Goal: Task Accomplishment & Management: Use online tool/utility

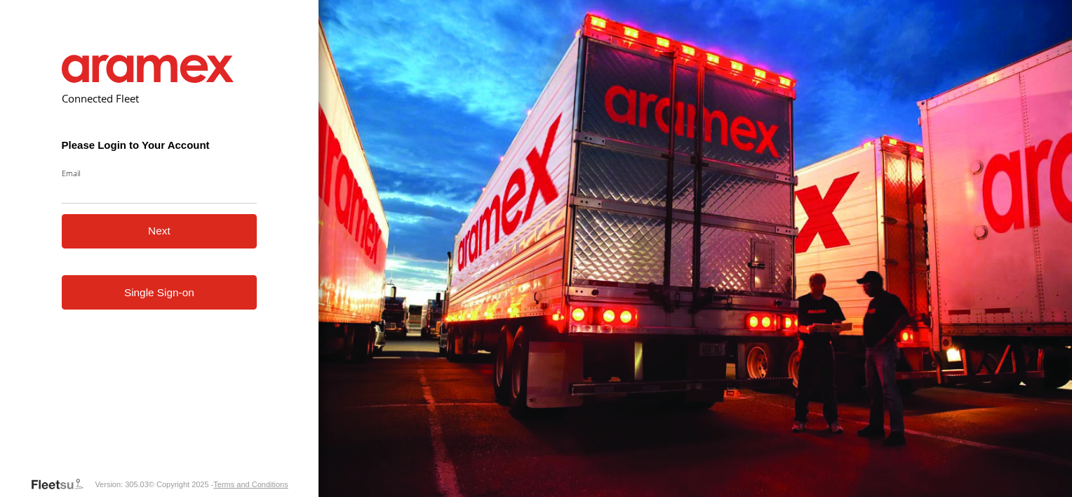
type input "**********"
click at [117, 244] on button "Next" at bounding box center [160, 231] width 196 height 34
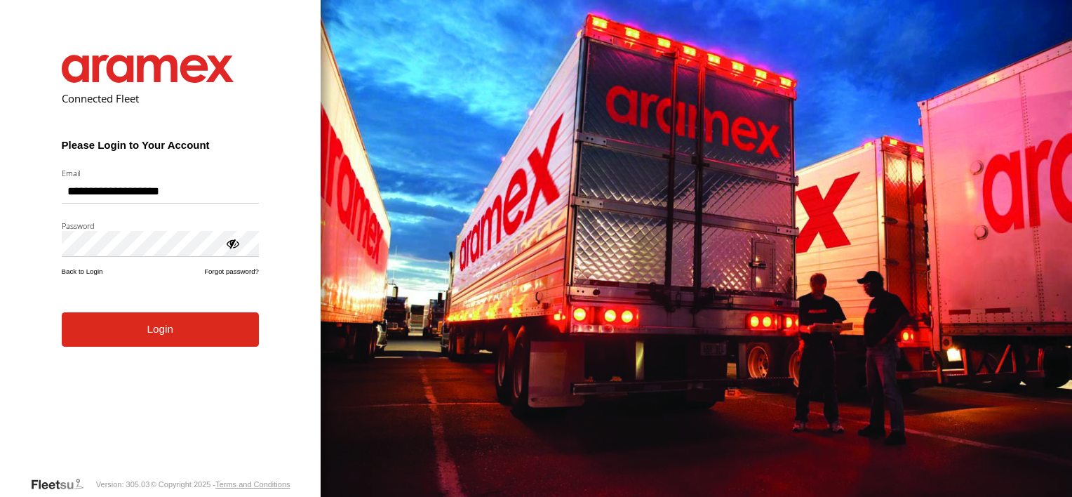
drag, startPoint x: 130, startPoint y: 342, endPoint x: 140, endPoint y: 349, distance: 12.1
click at [130, 344] on button "Login" at bounding box center [160, 329] width 197 height 34
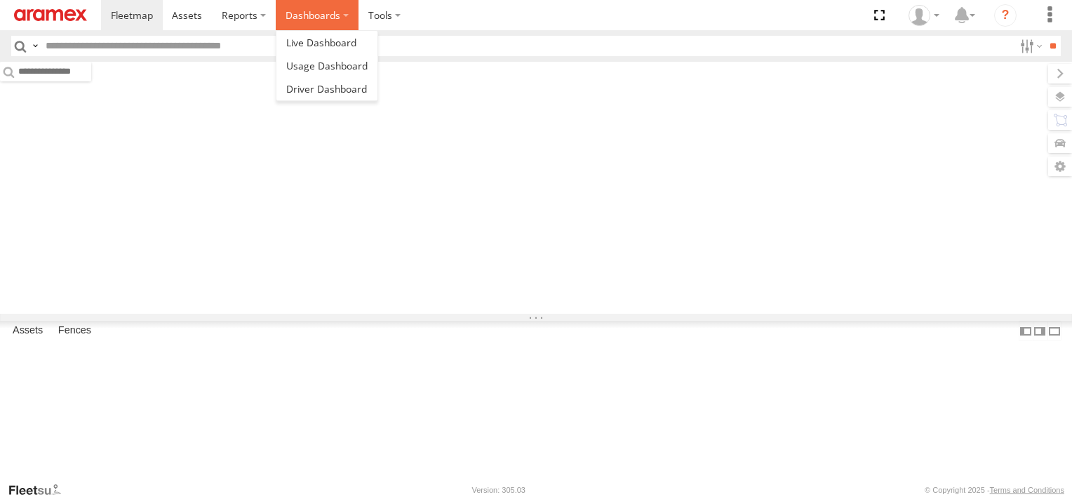
click at [307, 15] on label "Dashboards" at bounding box center [317, 15] width 83 height 30
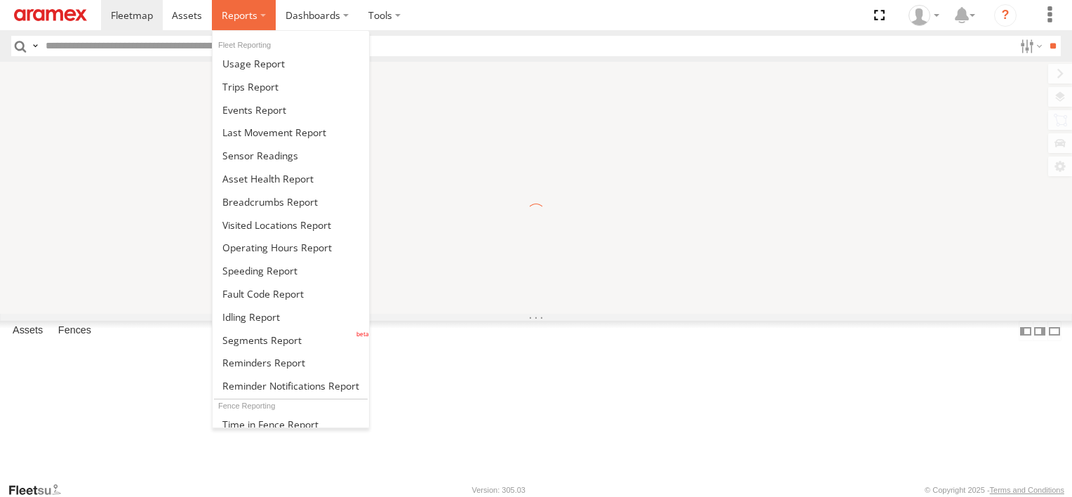
click at [247, 21] on span at bounding box center [240, 14] width 36 height 13
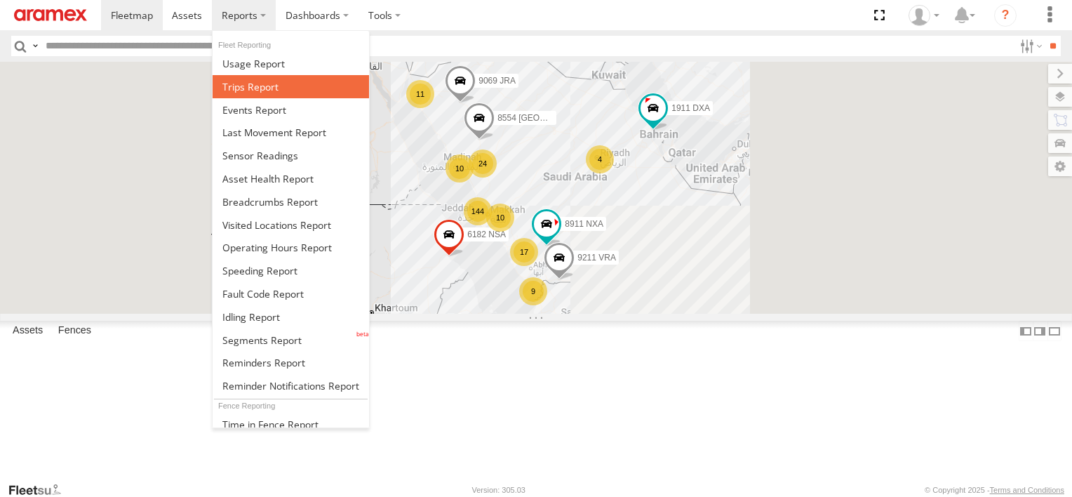
click at [247, 84] on span at bounding box center [250, 86] width 56 height 13
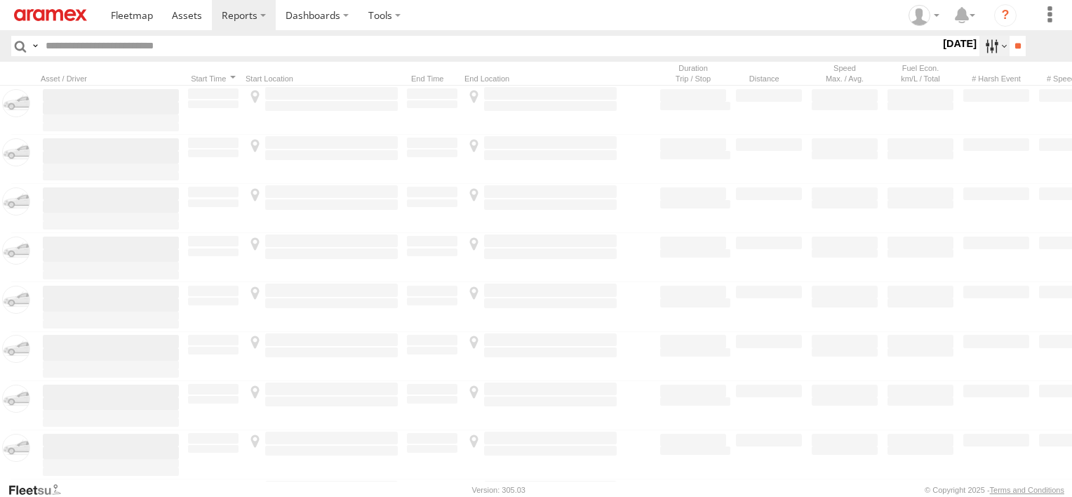
click at [980, 51] on label at bounding box center [995, 46] width 30 height 20
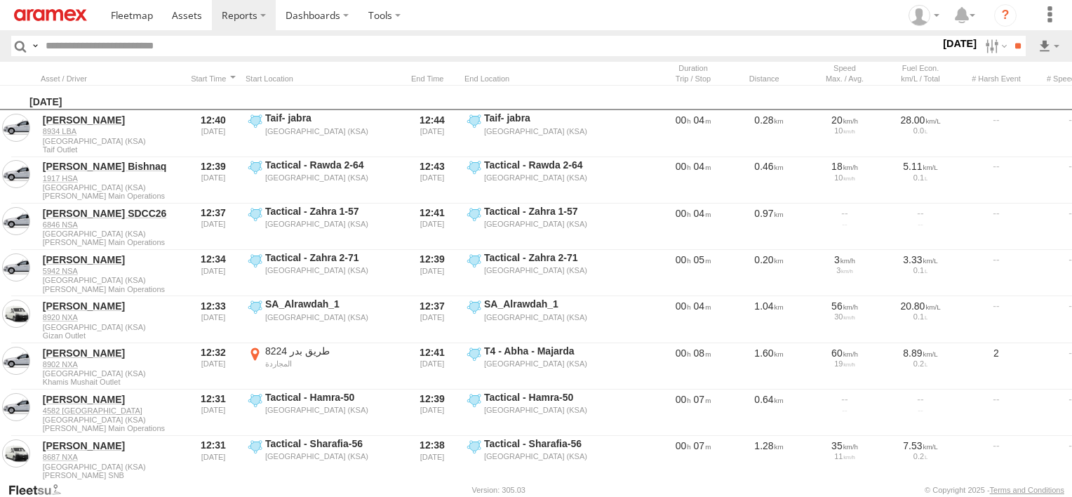
click at [0, 0] on label at bounding box center [0, 0] width 0 height 0
click at [0, 0] on span "Abha Warhouse" at bounding box center [0, 0] width 0 height 0
click at [0, 0] on div "[PERSON_NAME] - Logistics WH Jeddah" at bounding box center [0, 0] width 0 height 0
click at [0, 0] on span "Baha warehouse" at bounding box center [0, 0] width 0 height 0
click at [0, 0] on span "Gizan Outlet" at bounding box center [0, 0] width 0 height 0
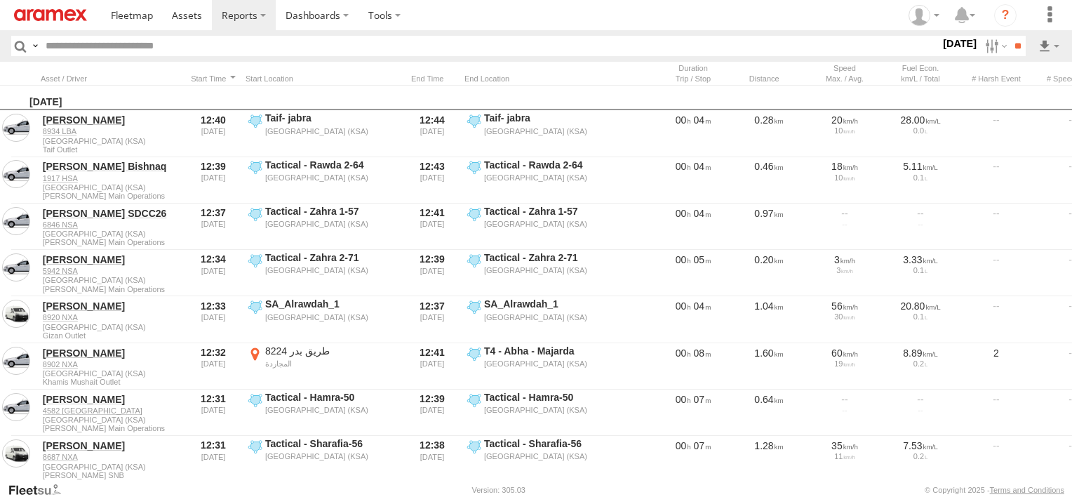
click at [0, 0] on span "Khamis Mushait Outlet" at bounding box center [0, 0] width 0 height 0
click at [0, 0] on span "Main Warehouse, [GEOGRAPHIC_DATA]" at bounding box center [0, 0] width 0 height 0
click at [0, 0] on span "Makkah Outlet" at bounding box center [0, 0] width 0 height 0
click at [0, 0] on span "Najran" at bounding box center [0, 0] width 0 height 0
click at [0, 0] on div "Qunfuda" at bounding box center [0, 0] width 0 height 0
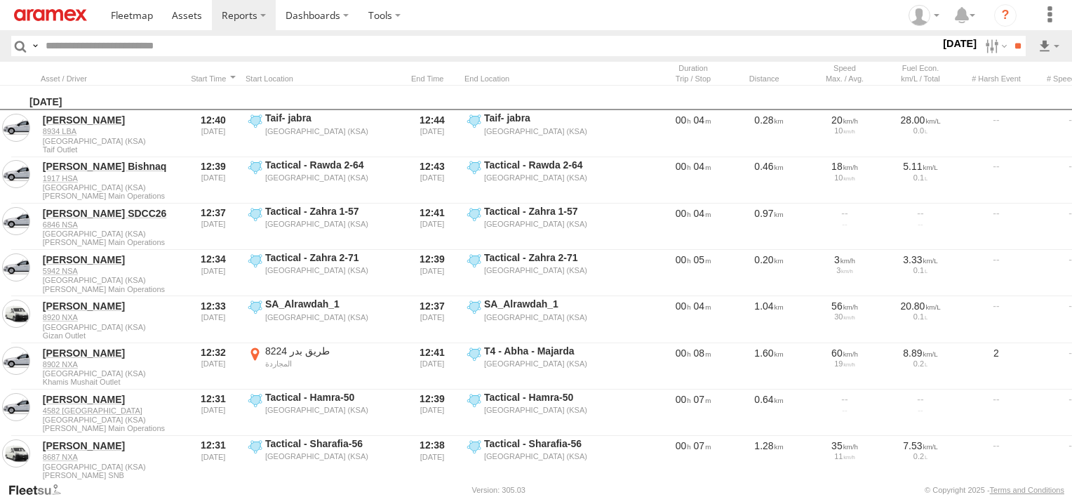
click at [0, 0] on div "Qunfuda" at bounding box center [0, 0] width 0 height 0
click at [0, 0] on span "Qunfuda" at bounding box center [0, 0] width 0 height 0
click at [0, 0] on span "Tabuk Outlet" at bounding box center [0, 0] width 0 height 0
click at [0, 0] on div "Taif Outlet" at bounding box center [0, 0] width 0 height 0
click at [0, 0] on span "Tabuk Outlet" at bounding box center [0, 0] width 0 height 0
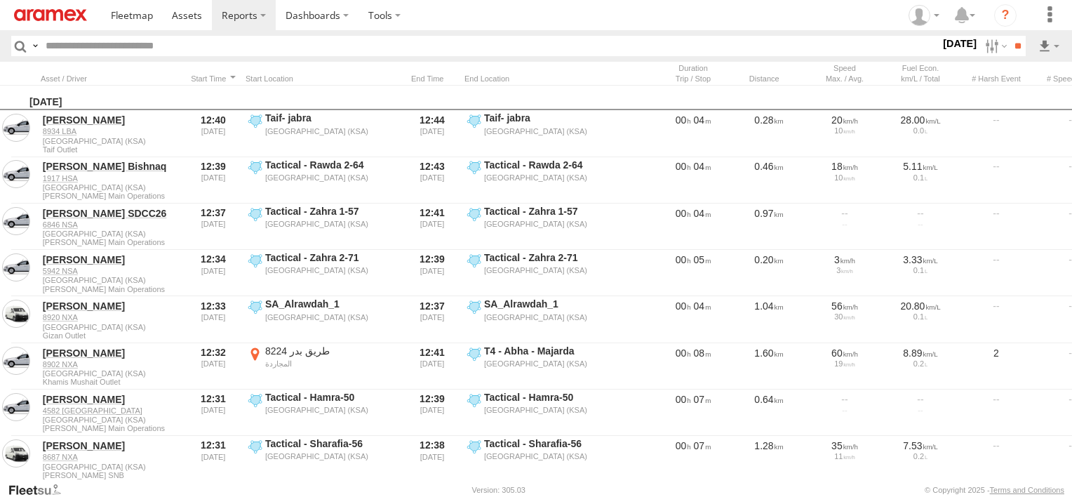
drag, startPoint x: 44, startPoint y: 429, endPoint x: 44, endPoint y: 443, distance: 14.0
click at [0, 0] on span "Tabuk Outlet" at bounding box center [0, 0] width 0 height 0
click at [0, 0] on span "Taif Outlet" at bounding box center [0, 0] width 0 height 0
click at [0, 0] on span "Yanbu Outlet" at bounding box center [0, 0] width 0 height 0
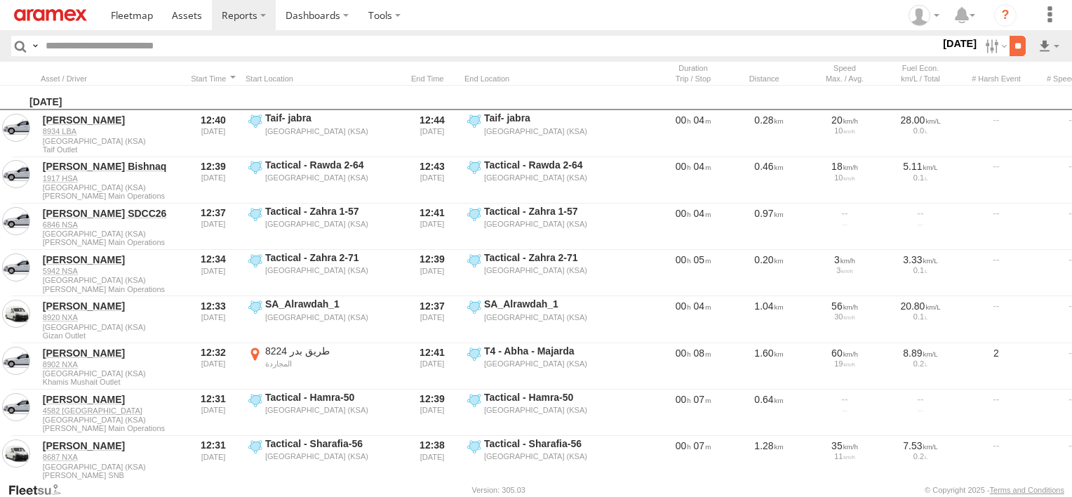
click at [1010, 55] on input "**" at bounding box center [1018, 46] width 16 height 20
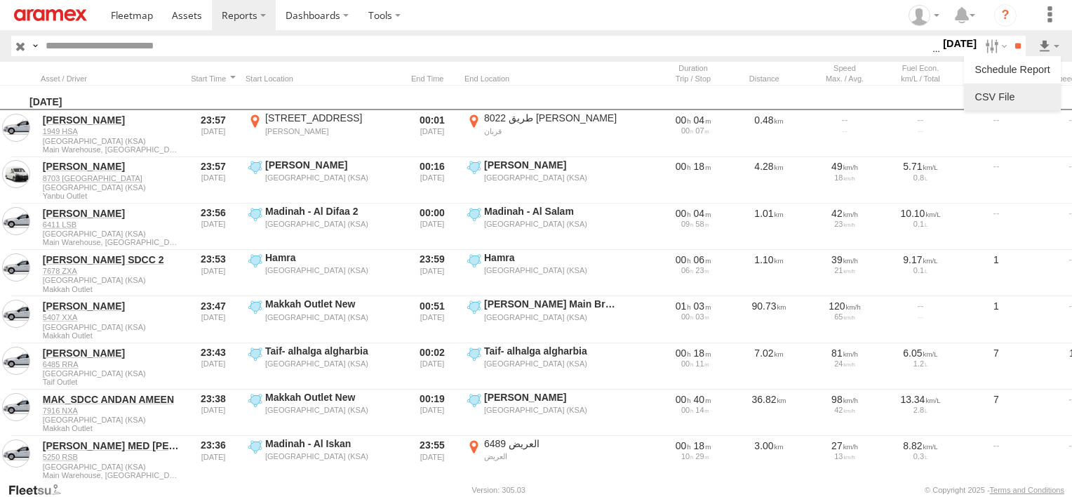
click at [1036, 101] on link at bounding box center [1013, 96] width 86 height 21
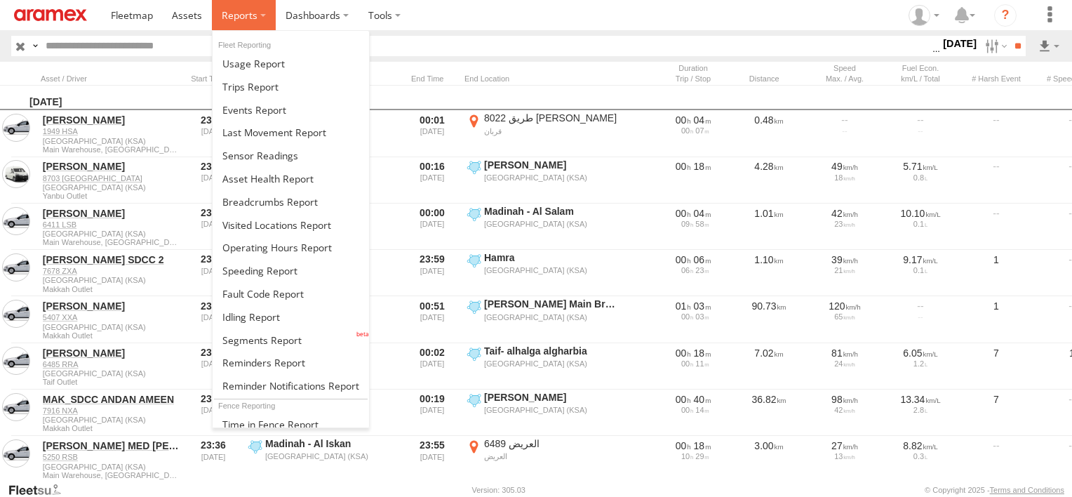
click at [243, 12] on span at bounding box center [240, 14] width 36 height 13
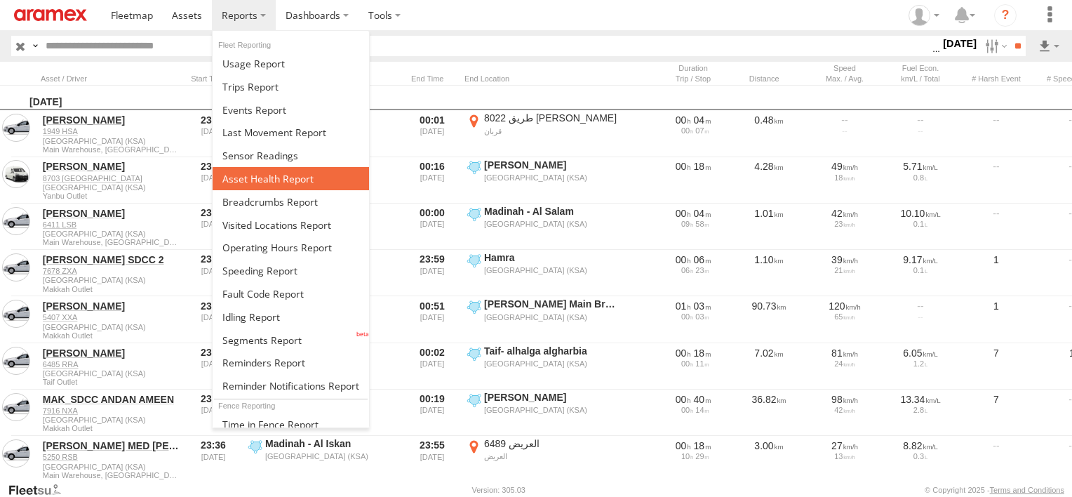
click at [267, 180] on span at bounding box center [267, 178] width 91 height 13
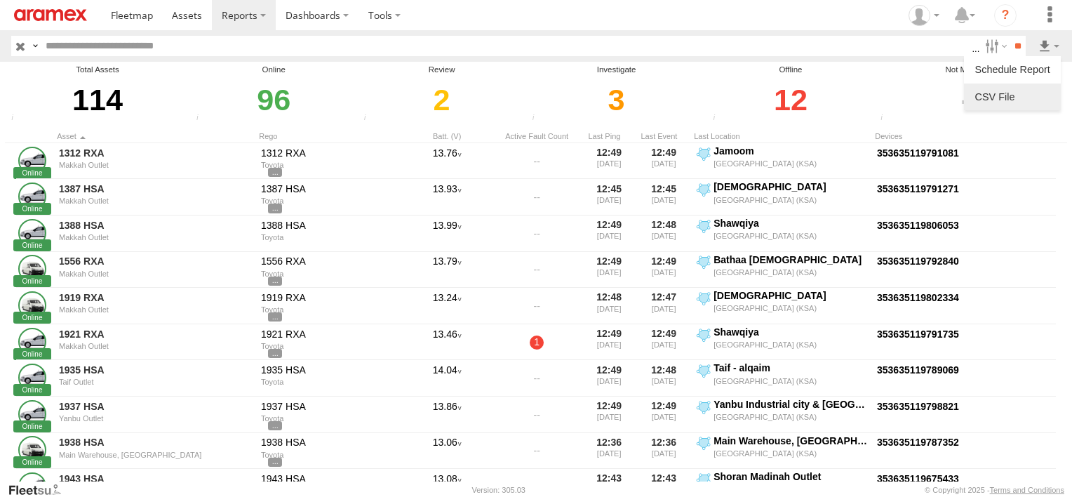
click at [1014, 95] on link at bounding box center [1013, 96] width 86 height 21
click at [985, 48] on label at bounding box center [995, 46] width 30 height 20
click at [0, 0] on span "Review" at bounding box center [0, 0] width 0 height 0
click at [0, 0] on span "Investigate" at bounding box center [0, 0] width 0 height 0
click at [0, 0] on span "Offline" at bounding box center [0, 0] width 0 height 0
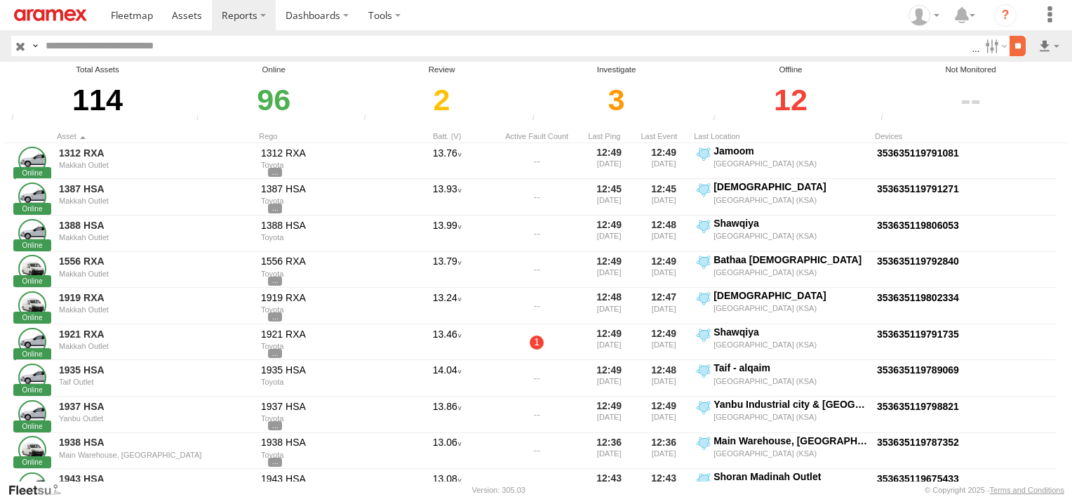
click at [1011, 46] on input "**" at bounding box center [1018, 46] width 16 height 20
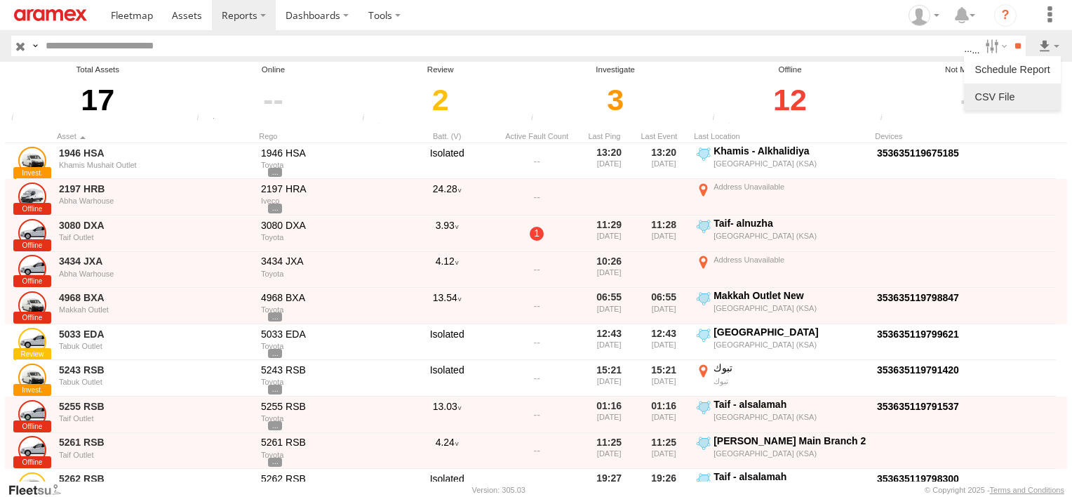
click at [1032, 87] on link at bounding box center [1013, 96] width 86 height 21
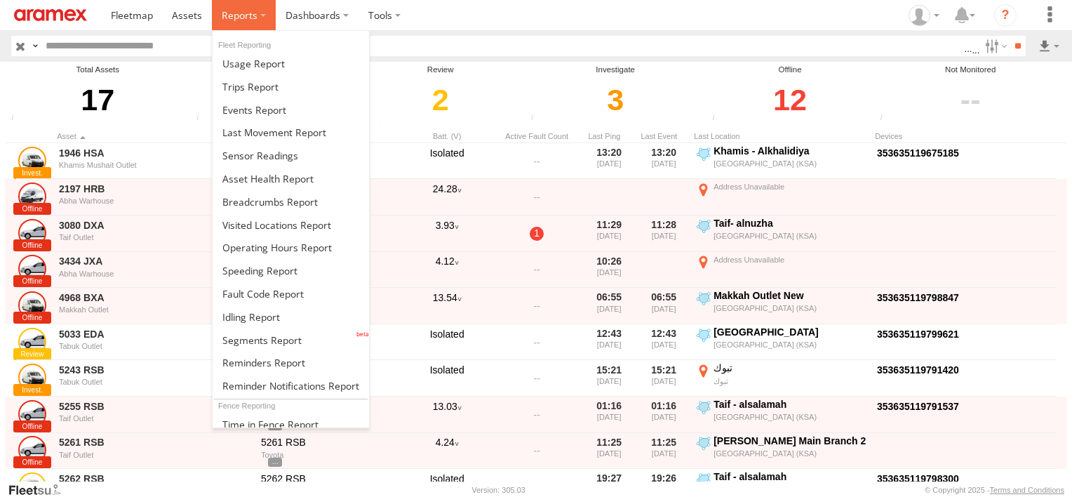
click at [244, 10] on span at bounding box center [240, 14] width 36 height 13
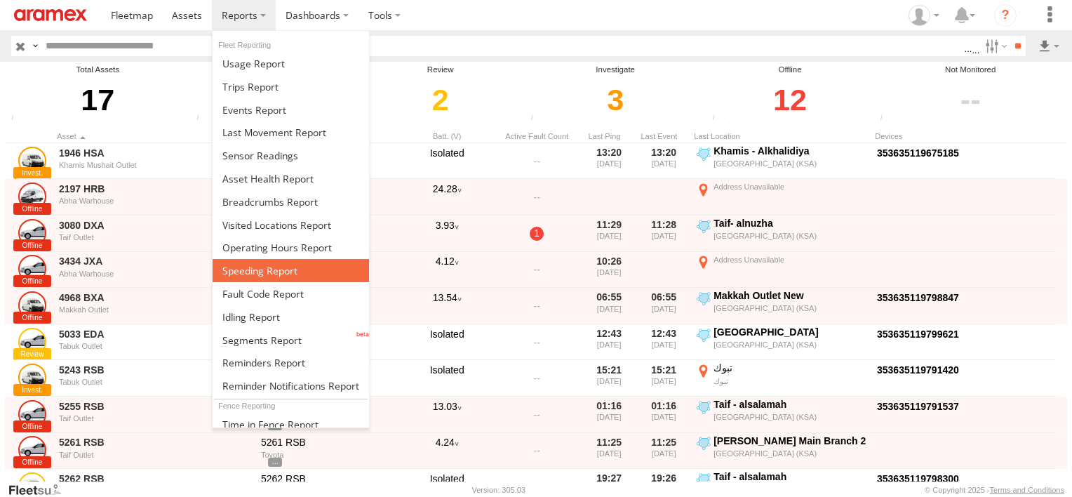
click at [258, 265] on span at bounding box center [259, 270] width 75 height 13
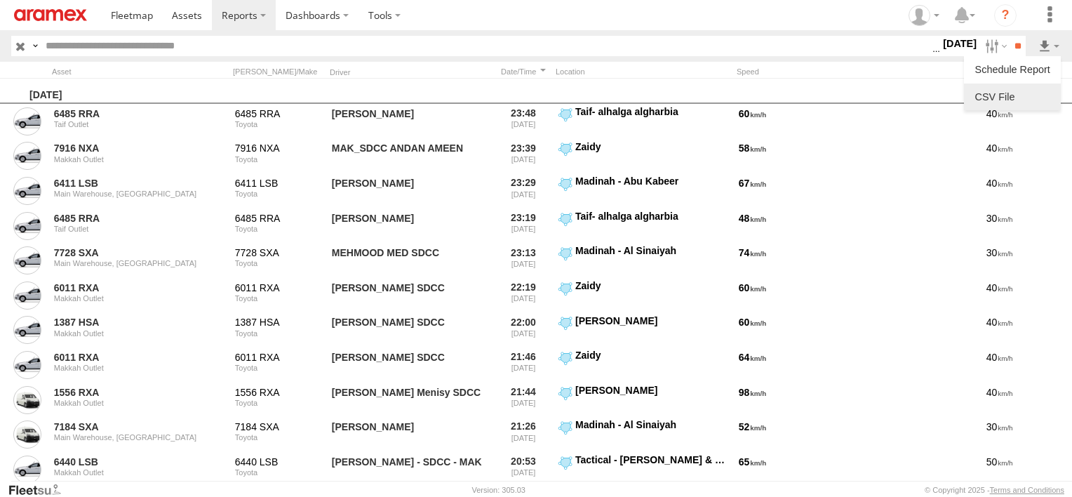
click at [1035, 104] on link at bounding box center [1013, 96] width 86 height 21
click at [255, 36] on input "text" at bounding box center [486, 46] width 893 height 20
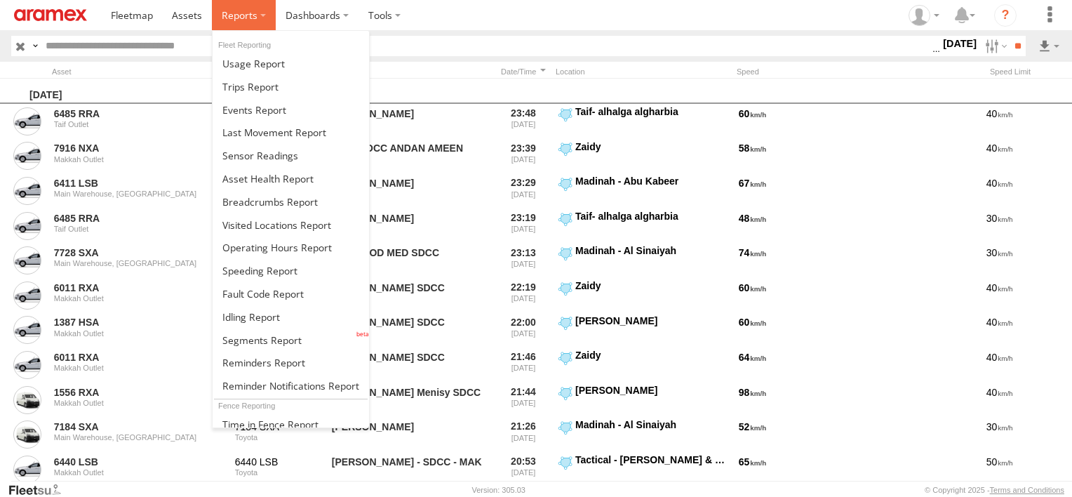
click at [253, 19] on span at bounding box center [240, 14] width 36 height 13
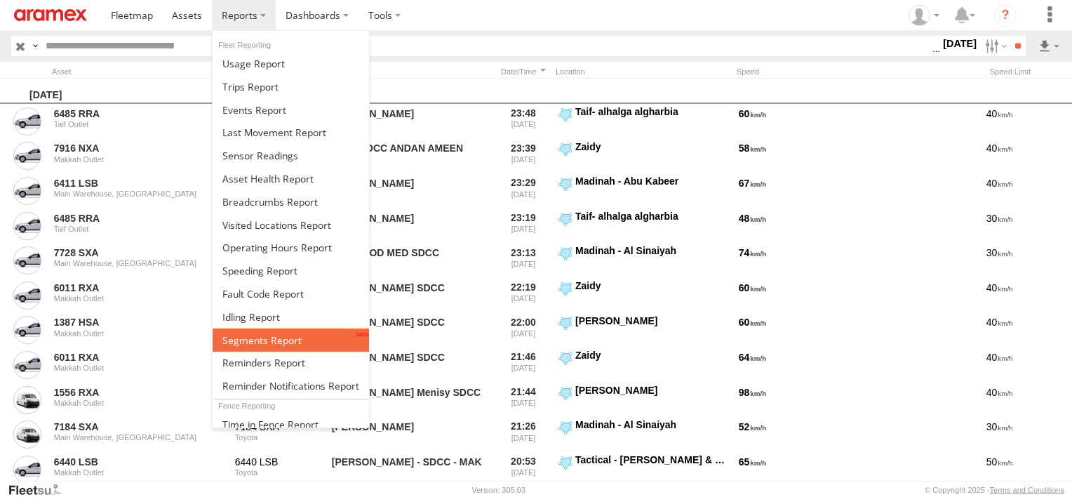
click at [261, 340] on span at bounding box center [261, 339] width 79 height 13
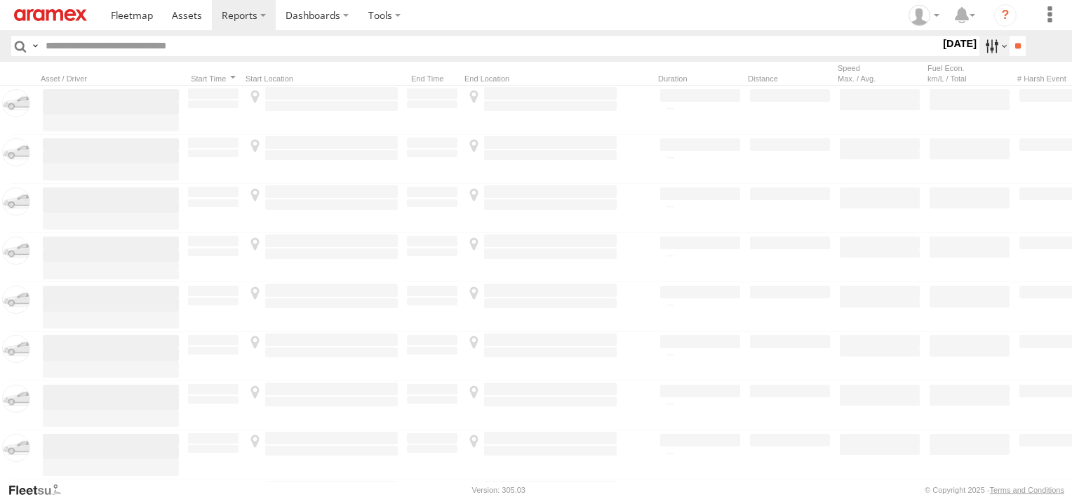
click at [980, 48] on label at bounding box center [995, 46] width 30 height 20
click at [0, 0] on label at bounding box center [0, 0] width 0 height 0
click at [0, 0] on span "Abha Warhouse" at bounding box center [0, 0] width 0 height 0
click at [0, 0] on span "Baha warehouse" at bounding box center [0, 0] width 0 height 0
click at [0, 0] on span "Gizan Outlet" at bounding box center [0, 0] width 0 height 0
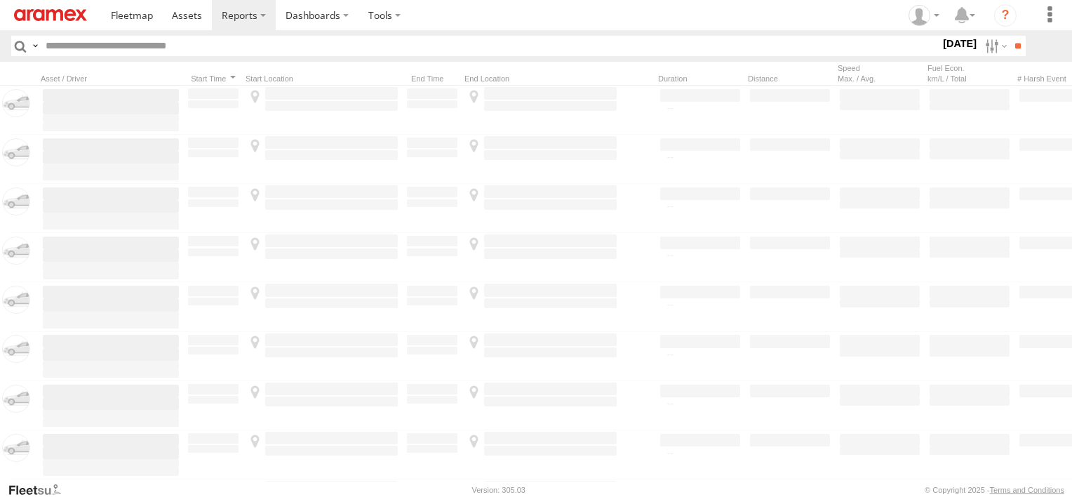
click at [0, 0] on span "Khamis Mushait Outlet" at bounding box center [0, 0] width 0 height 0
click at [0, 0] on span "Main Warehouse, [GEOGRAPHIC_DATA]" at bounding box center [0, 0] width 0 height 0
click at [0, 0] on span "Makkah Outlet" at bounding box center [0, 0] width 0 height 0
click at [0, 0] on span "Najran" at bounding box center [0, 0] width 0 height 0
click at [0, 0] on span "Tabuk Outlet" at bounding box center [0, 0] width 0 height 0
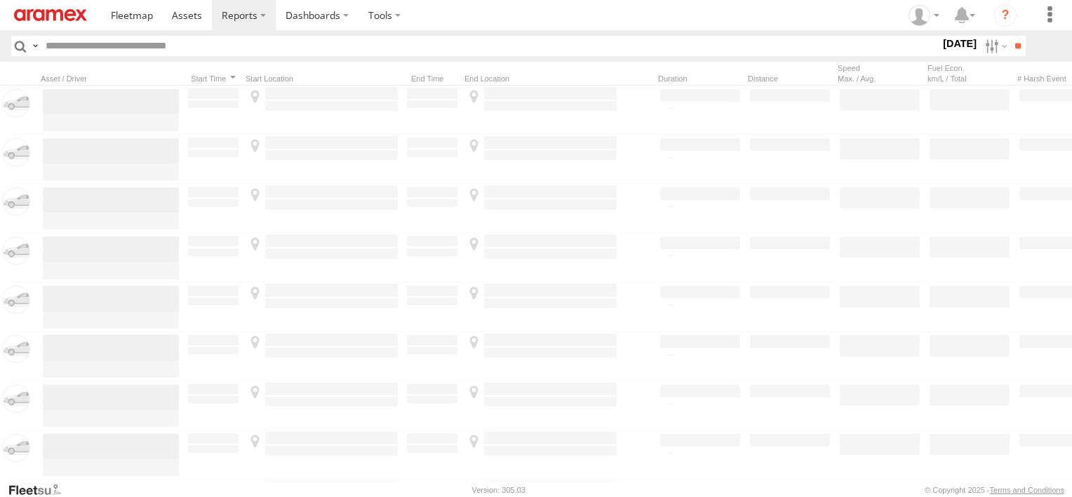
click at [0, 0] on span "Qunfuda" at bounding box center [0, 0] width 0 height 0
click at [0, 0] on span "Taif Outlet" at bounding box center [0, 0] width 0 height 0
click at [0, 0] on span "Yanbu Outlet" at bounding box center [0, 0] width 0 height 0
click at [999, 54] on label at bounding box center [995, 46] width 30 height 20
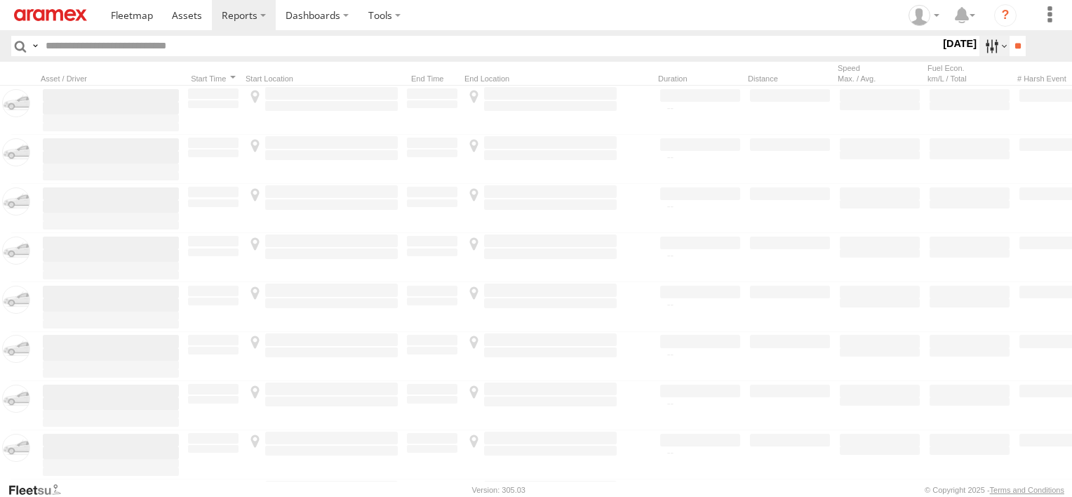
scroll to position [0, 0]
click at [999, 54] on label at bounding box center [995, 46] width 30 height 20
click at [1011, 48] on input "**" at bounding box center [1018, 46] width 16 height 20
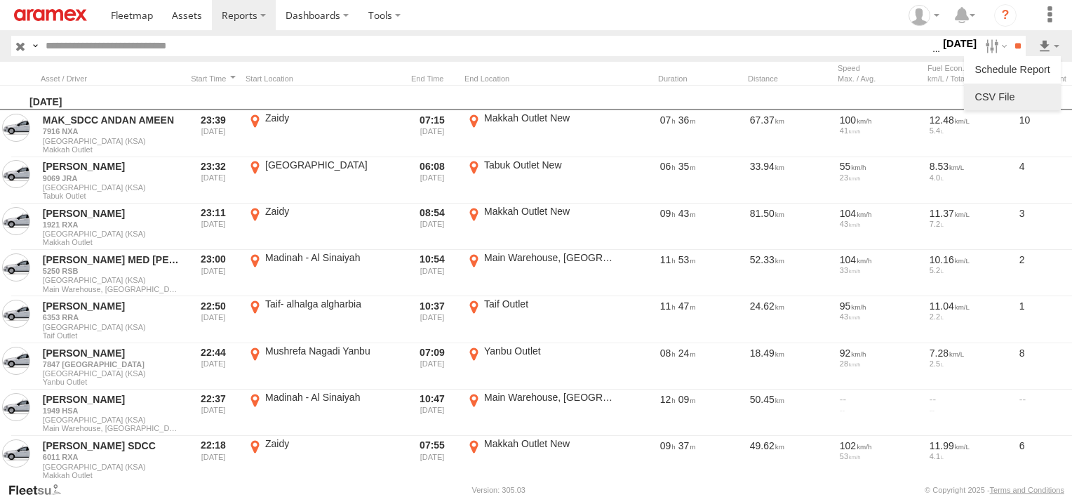
click at [1032, 103] on link at bounding box center [1013, 96] width 86 height 21
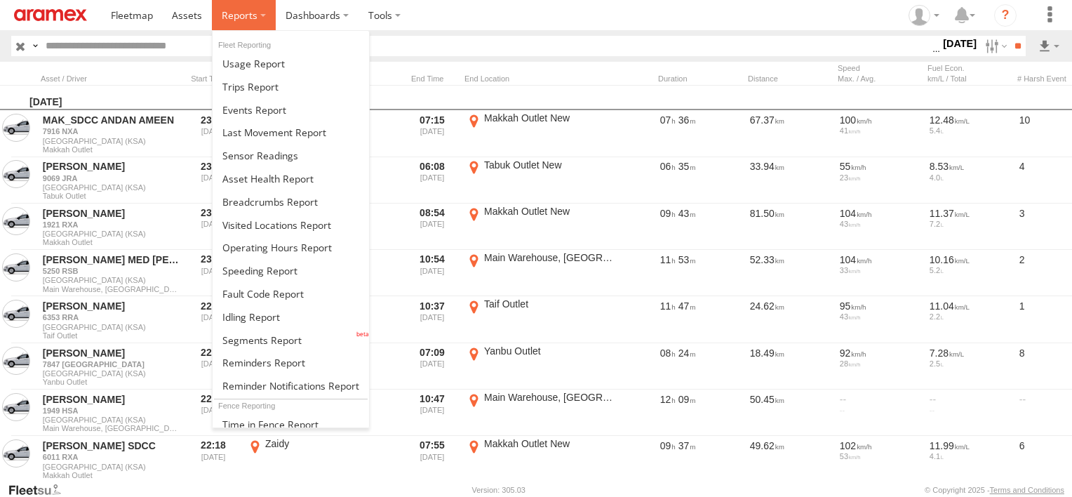
click at [233, 21] on span at bounding box center [240, 14] width 36 height 13
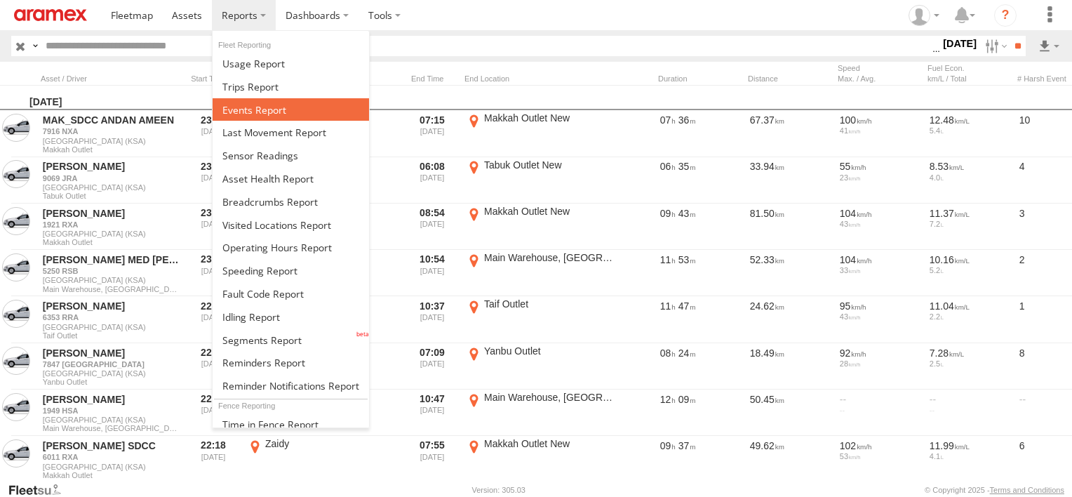
click at [274, 108] on span at bounding box center [254, 109] width 64 height 13
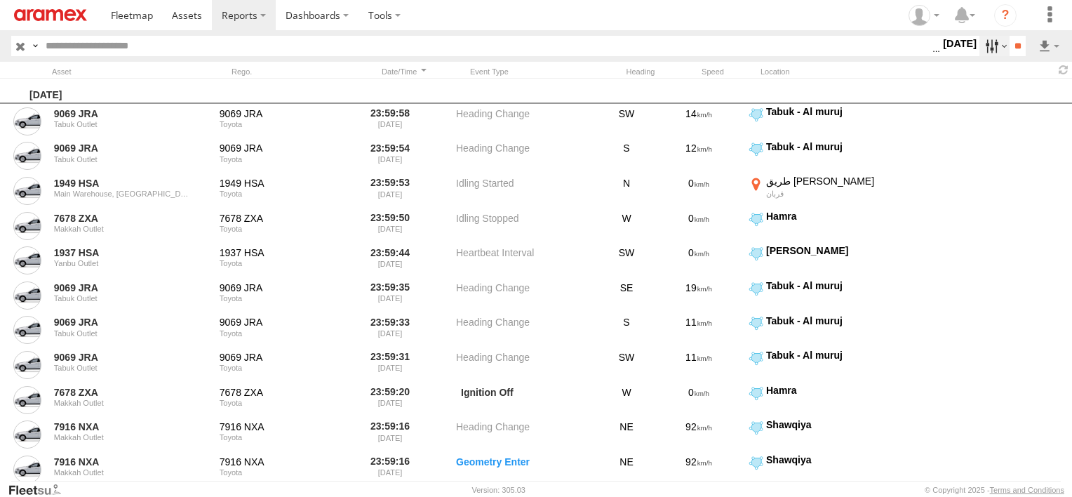
click at [980, 44] on label at bounding box center [995, 46] width 30 height 20
click at [0, 0] on span "Potential Collision" at bounding box center [0, 0] width 0 height 0
click at [0, 0] on span "External Power Lost" at bounding box center [0, 0] width 0 height 0
click at [1013, 42] on input "**" at bounding box center [1018, 46] width 16 height 20
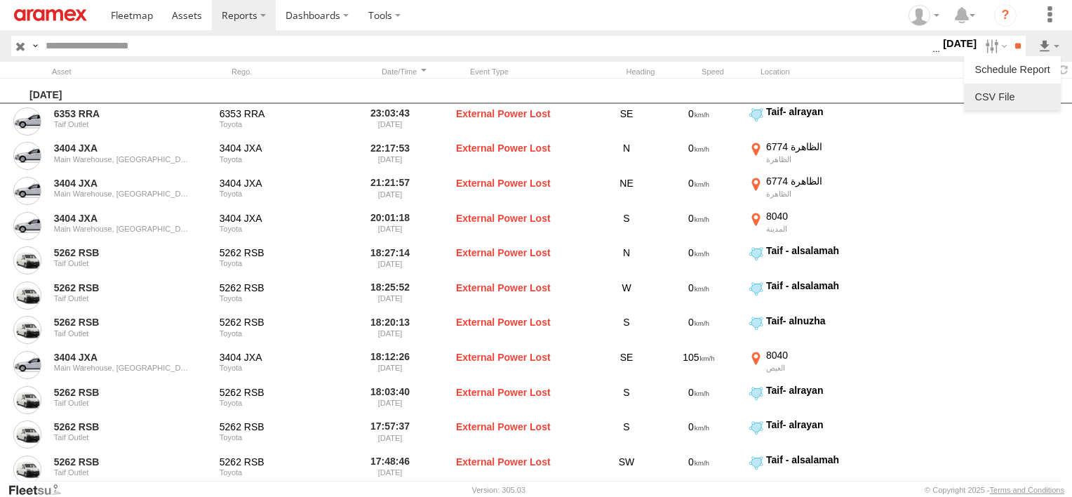
click at [1030, 93] on link at bounding box center [1013, 96] width 86 height 21
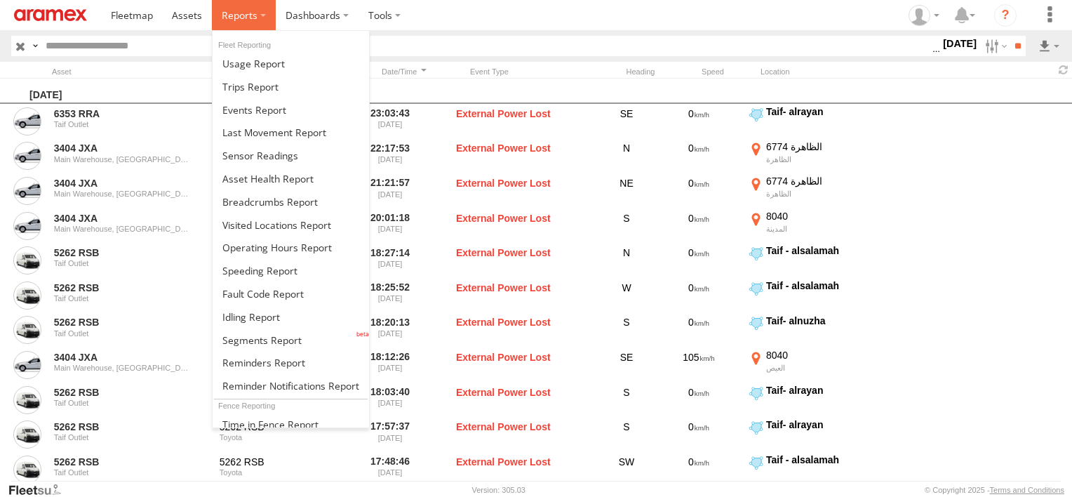
click at [219, 9] on label at bounding box center [244, 15] width 64 height 30
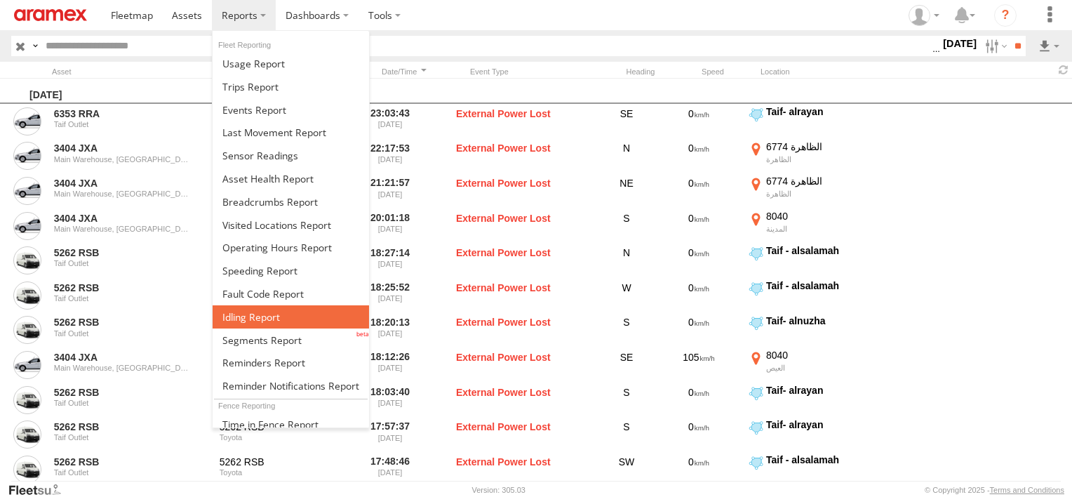
click at [284, 320] on link at bounding box center [291, 316] width 156 height 23
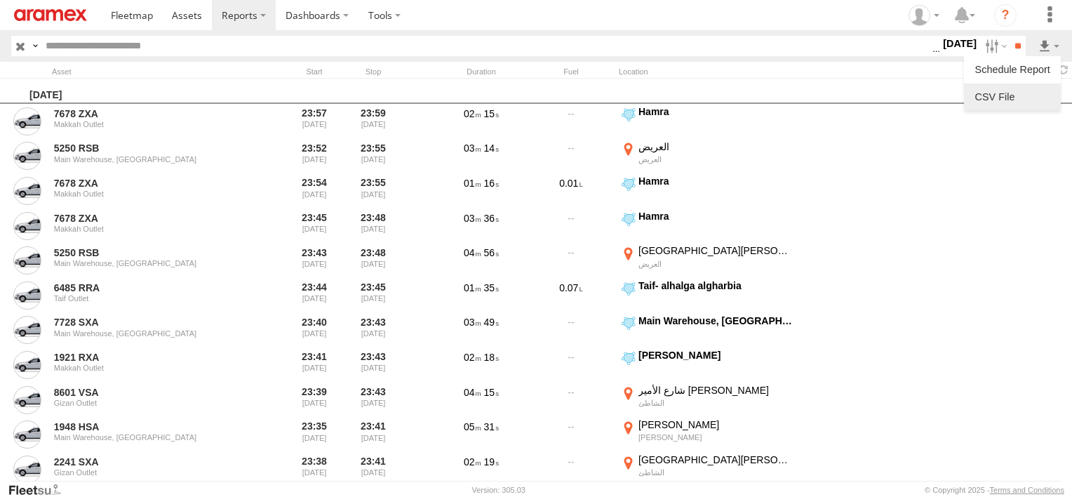
click at [1013, 97] on link at bounding box center [1013, 96] width 86 height 21
